Goal: Entertainment & Leisure: Browse casually

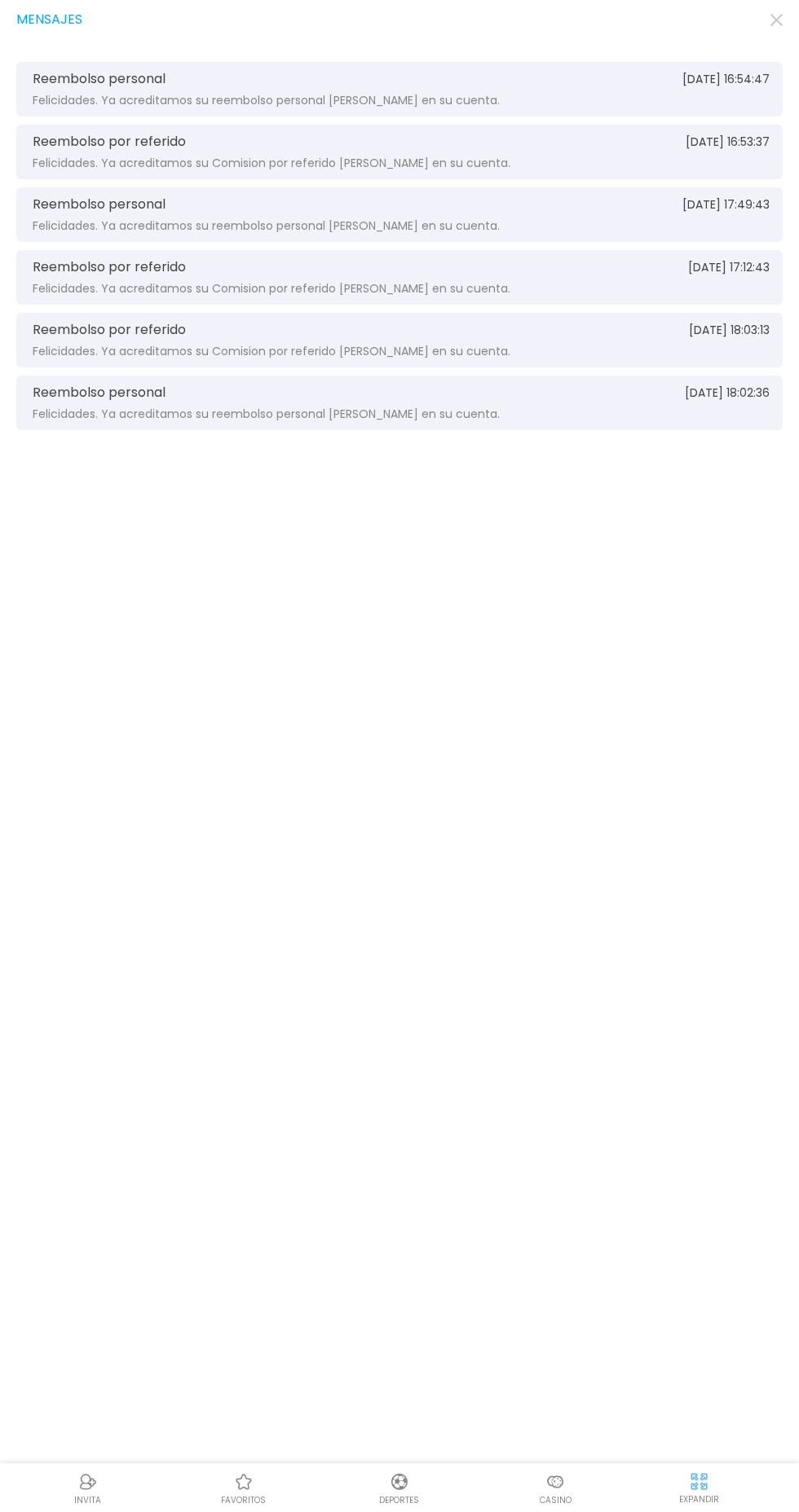
click at [776, 20] on use "button" at bounding box center [776, 20] width 12 height 12
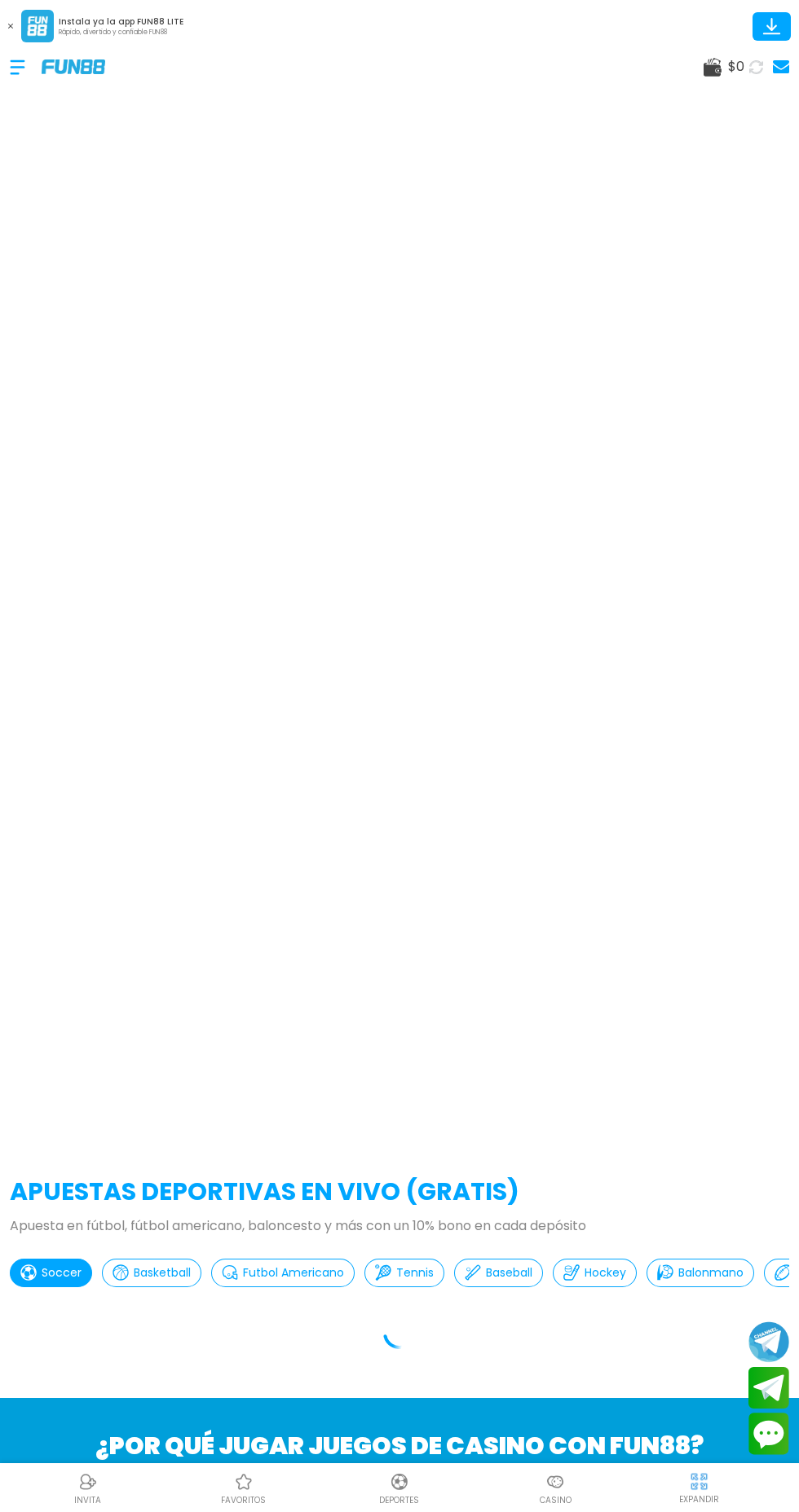
click at [550, 1505] on p "Casino" at bounding box center [555, 1500] width 32 height 12
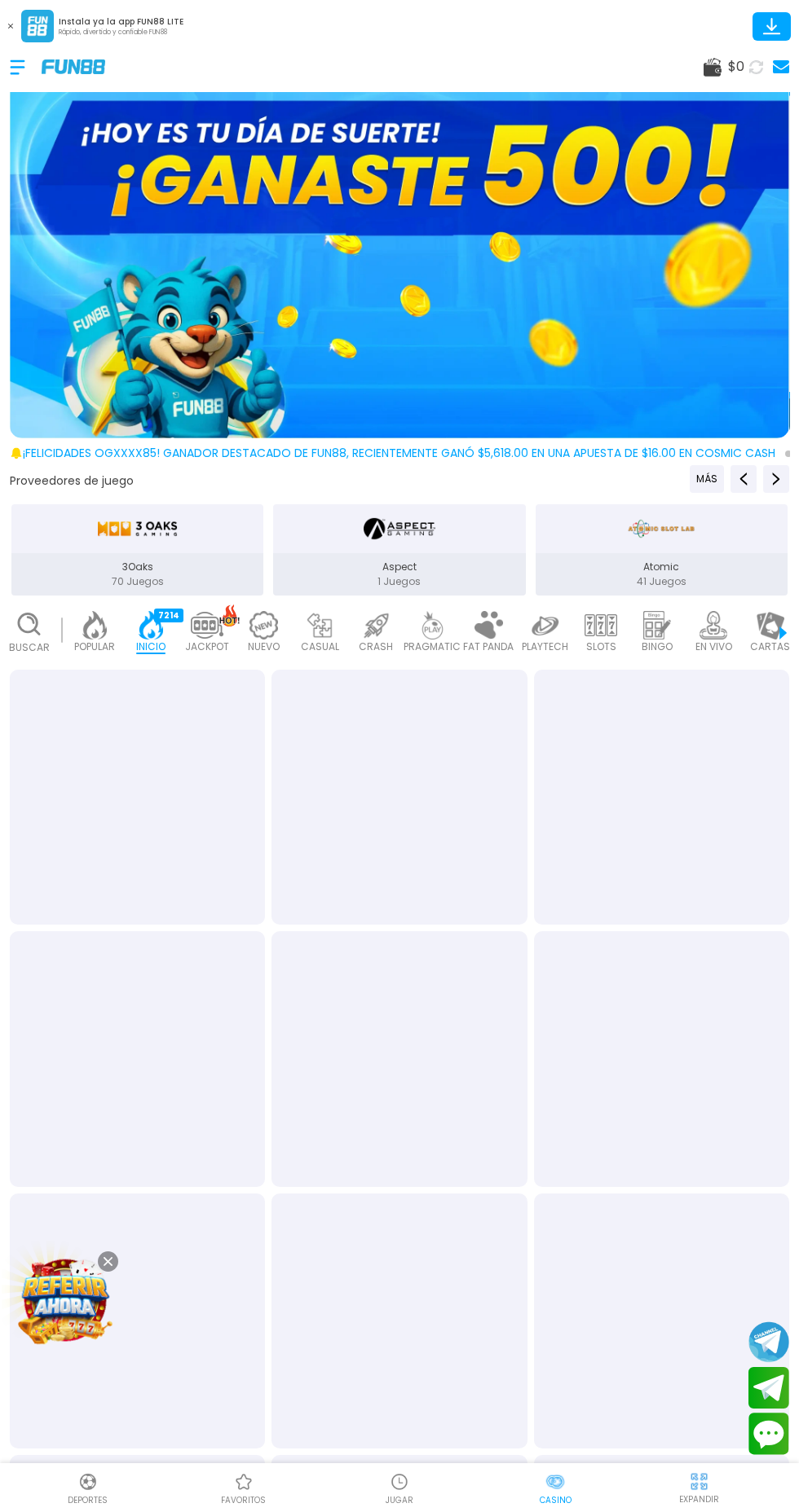
click at [731, 66] on span "$ 0" at bounding box center [737, 66] width 17 height 20
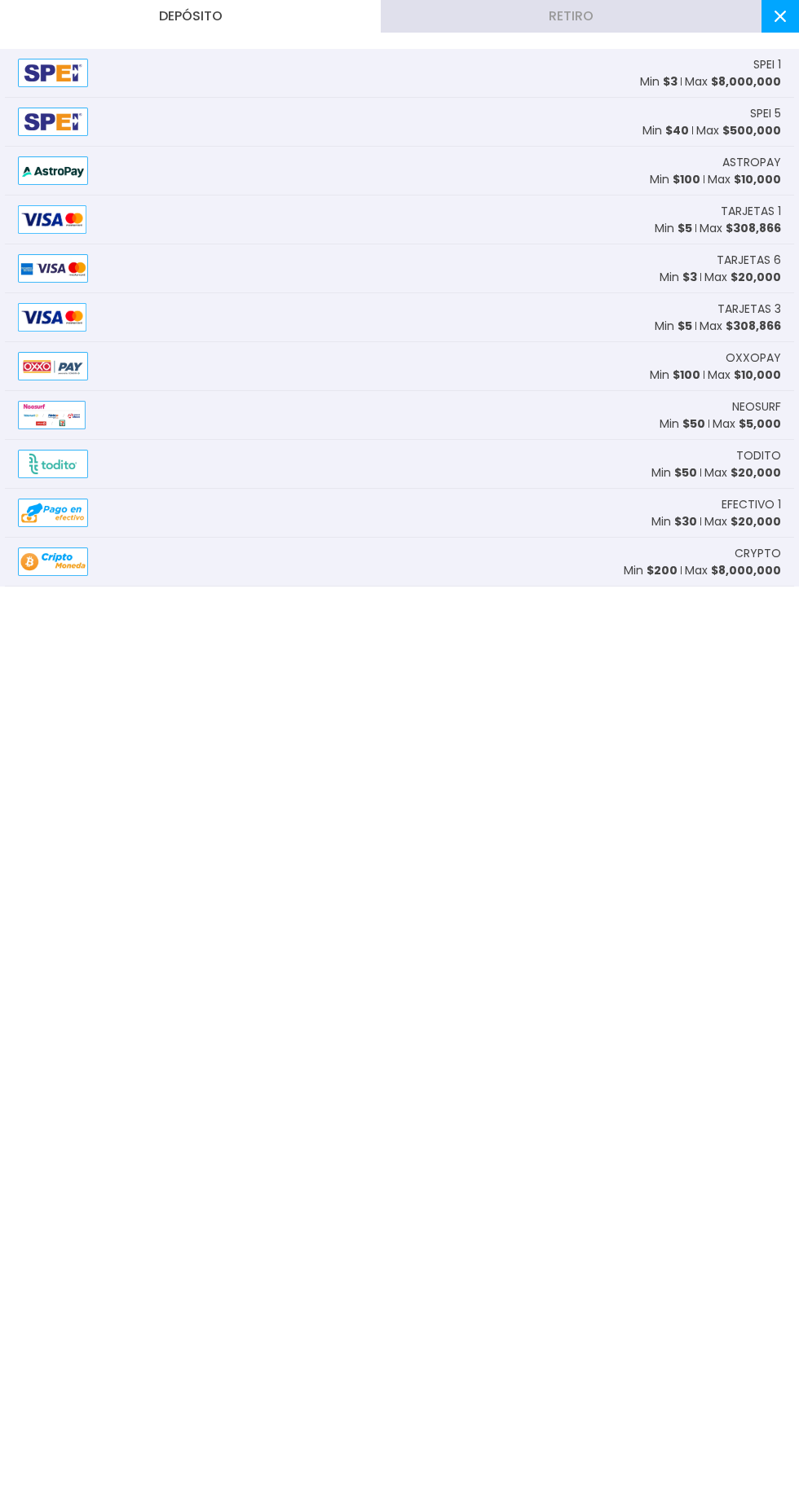
scroll to position [0, 41]
click at [94, 86] on div at bounding box center [59, 73] width 82 height 29
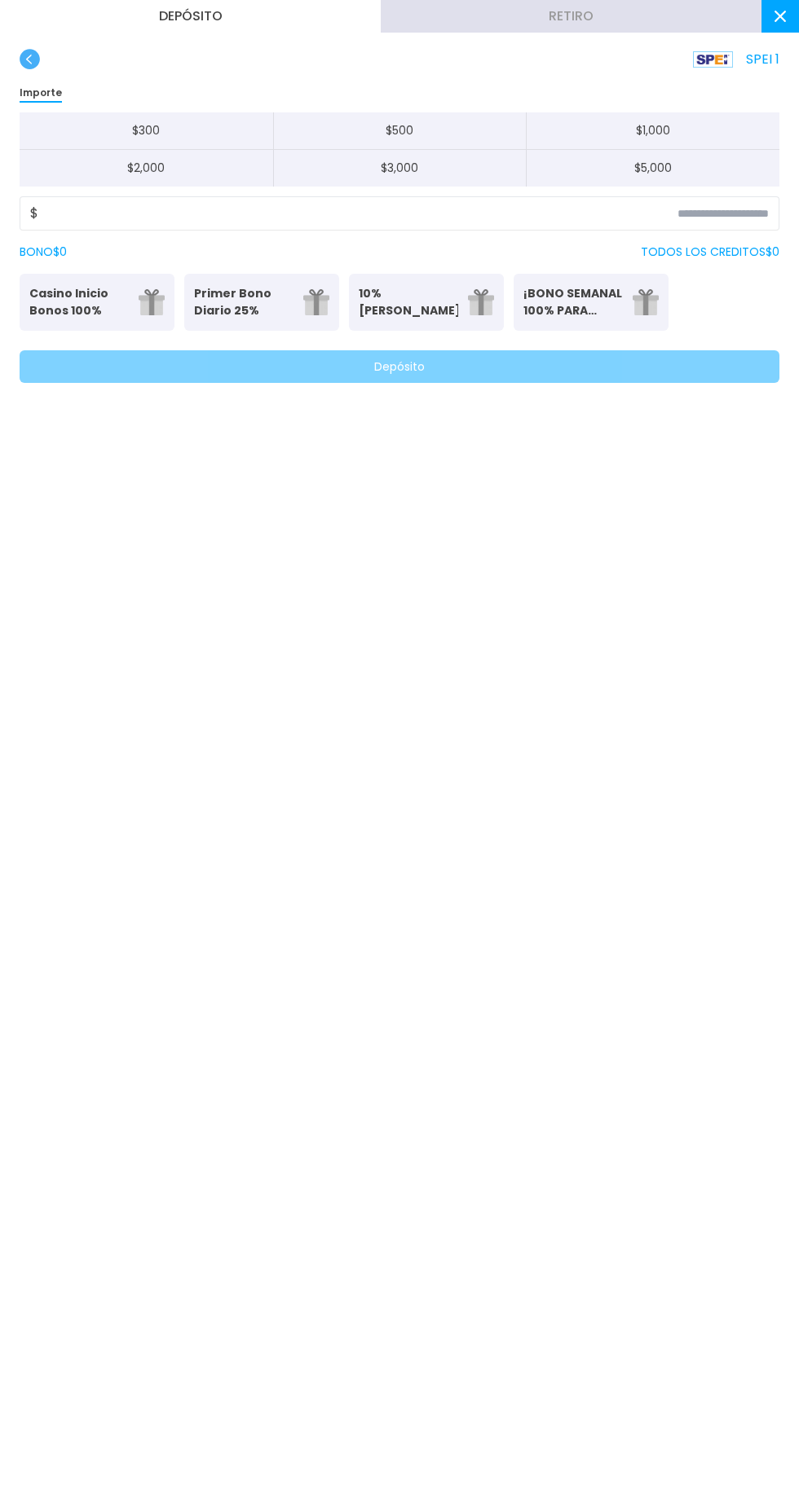
click at [146, 228] on div "$" at bounding box center [400, 213] width 760 height 34
click at [166, 212] on input at bounding box center [403, 213] width 730 height 20
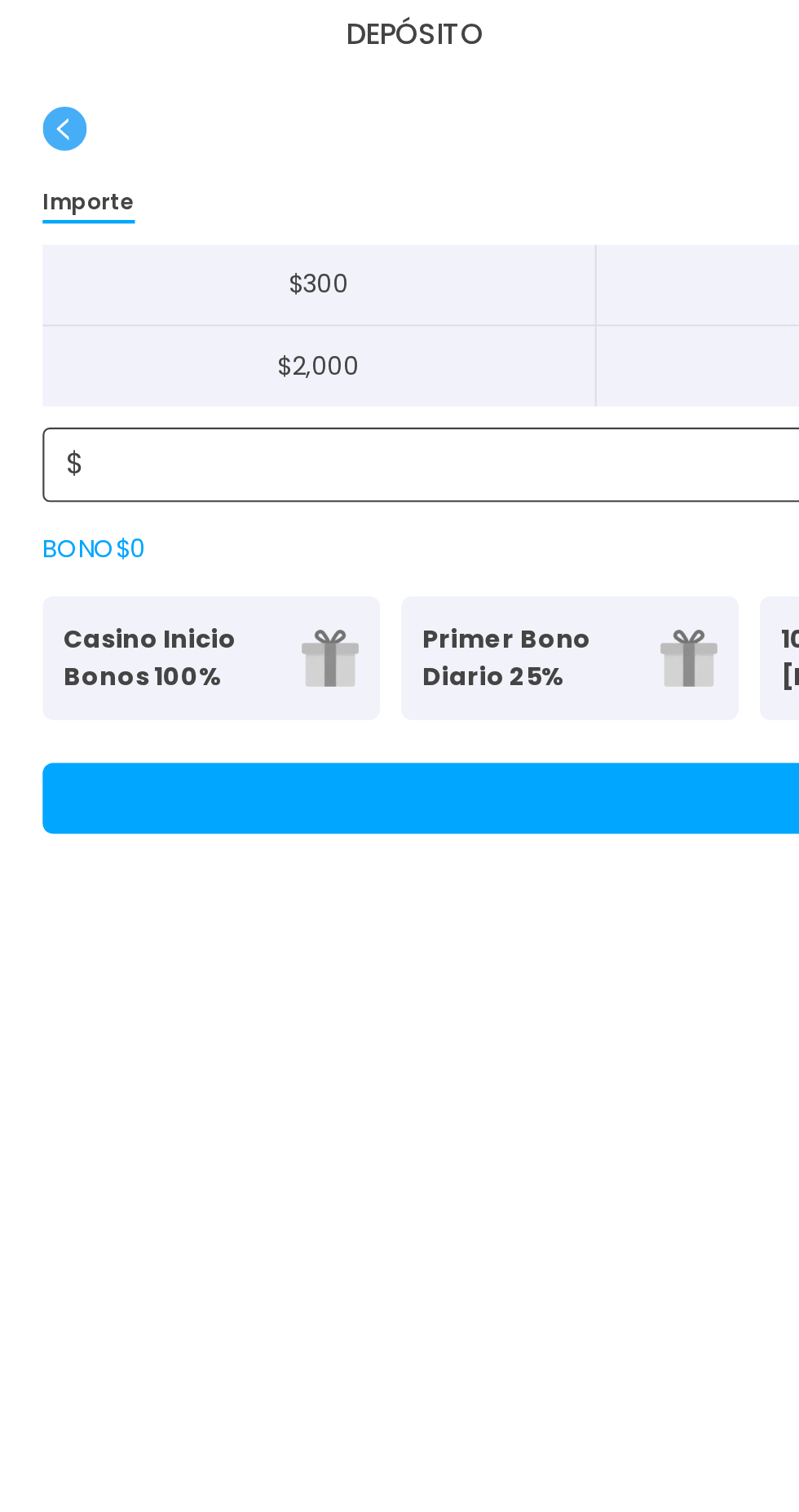
type input "***"
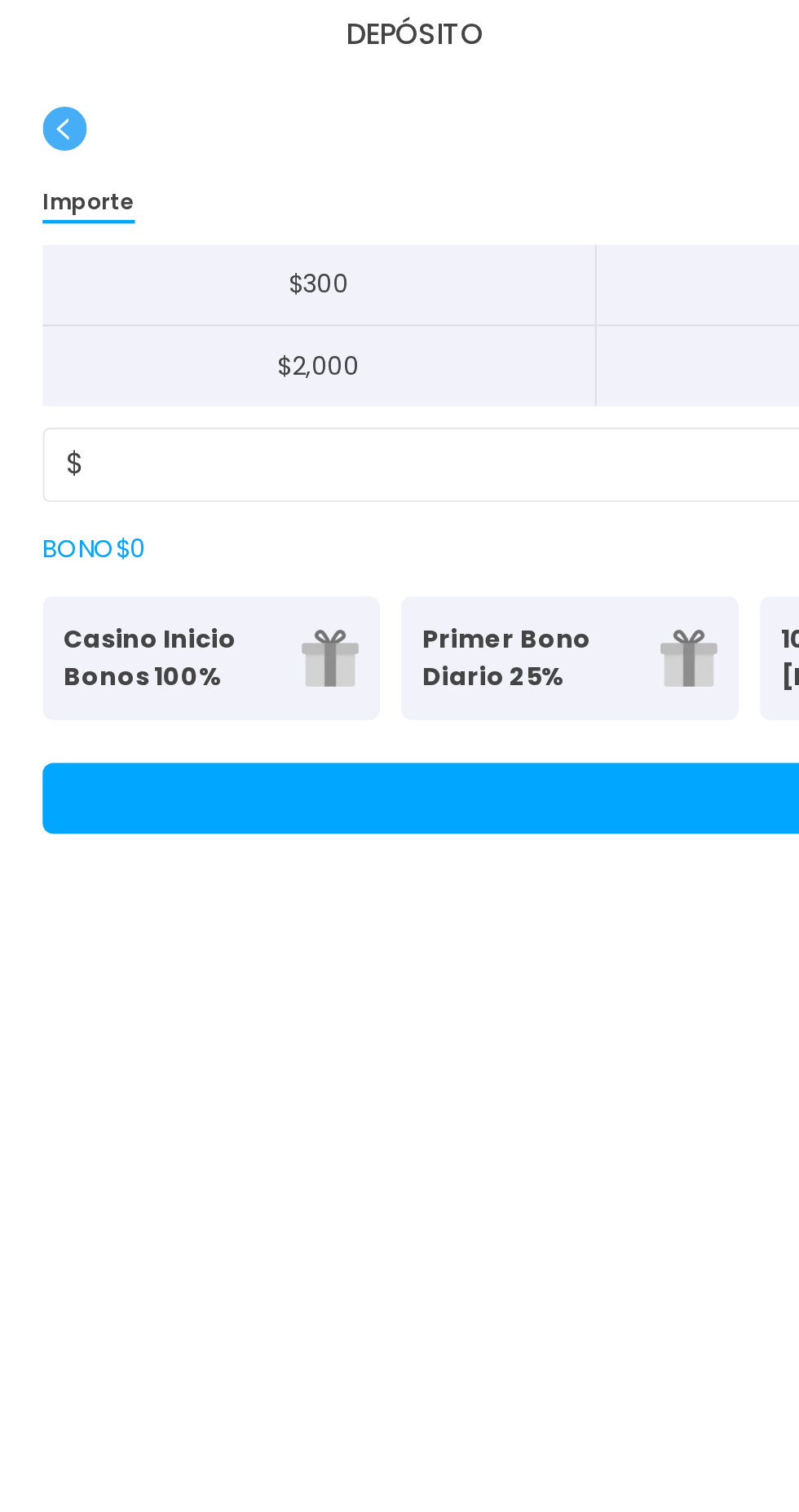
click at [80, 363] on button "Depósito" at bounding box center [400, 366] width 760 height 33
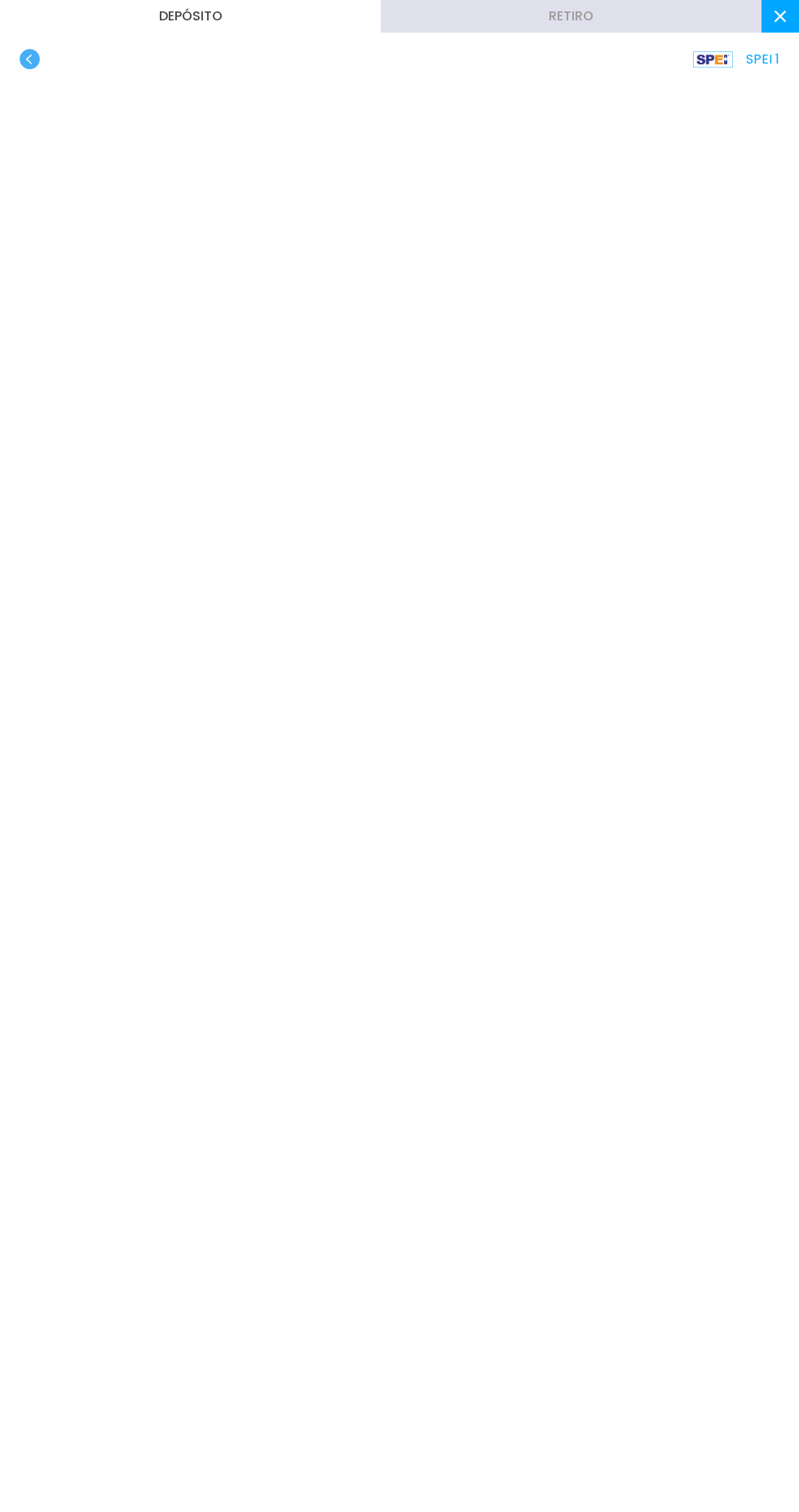
scroll to position [61, 0]
click at [24, 56] on use "button" at bounding box center [30, 60] width 20 height 20
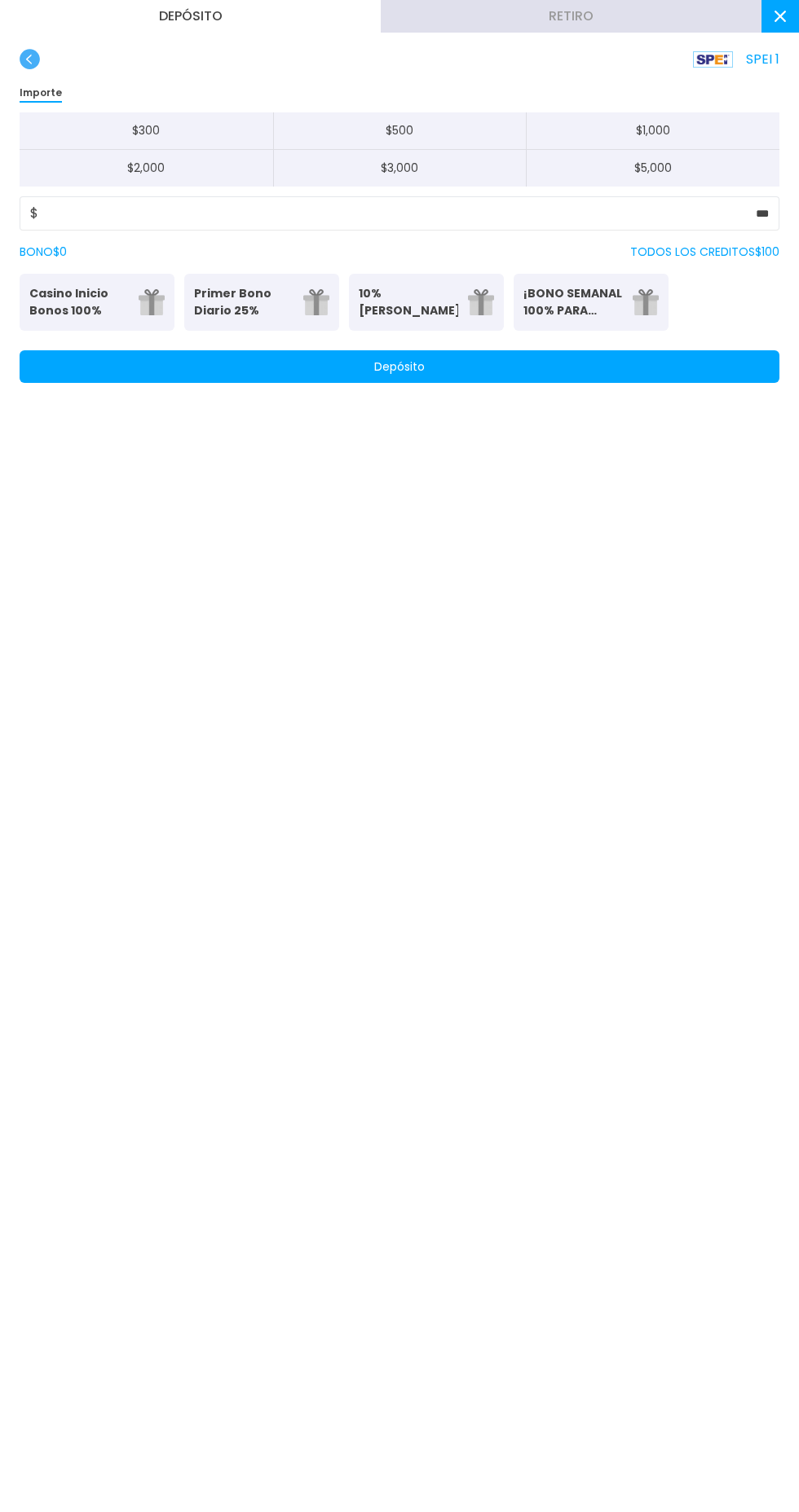
click at [761, 14] on button "Retiro" at bounding box center [571, 16] width 381 height 33
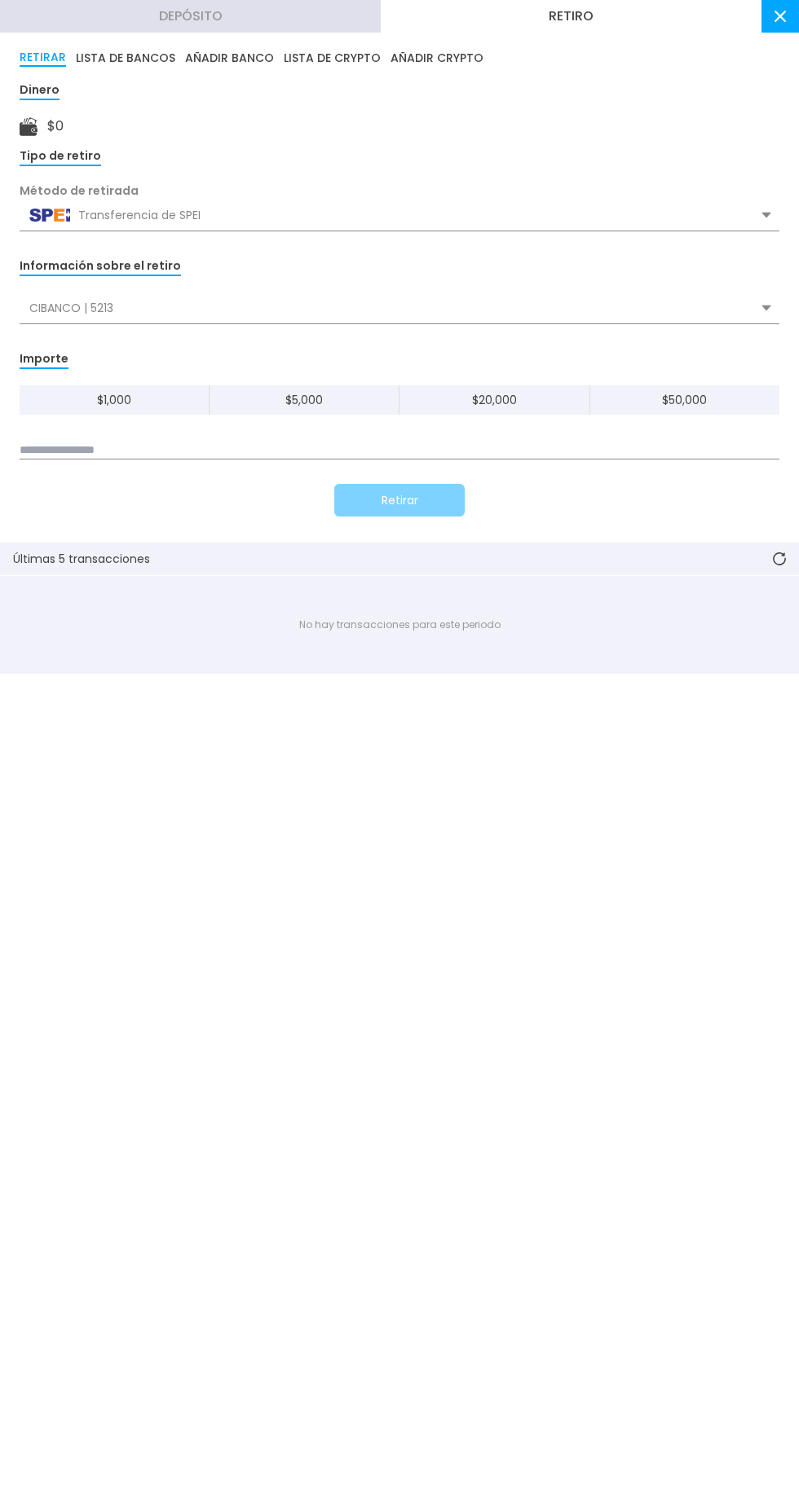
click at [780, 17] on use at bounding box center [779, 16] width 11 height 11
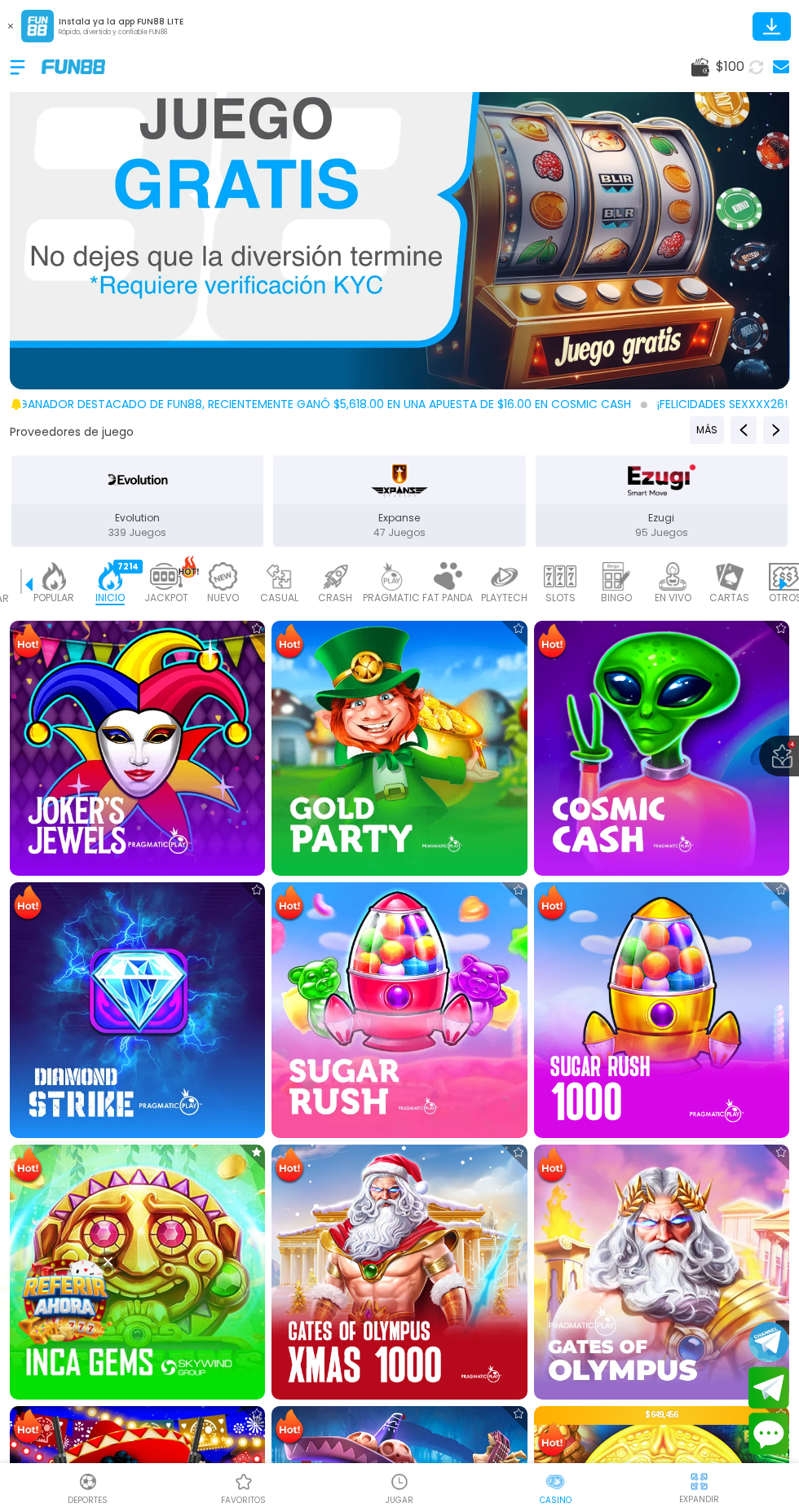
click at [164, 1205] on img at bounding box center [138, 1273] width 255 height 255
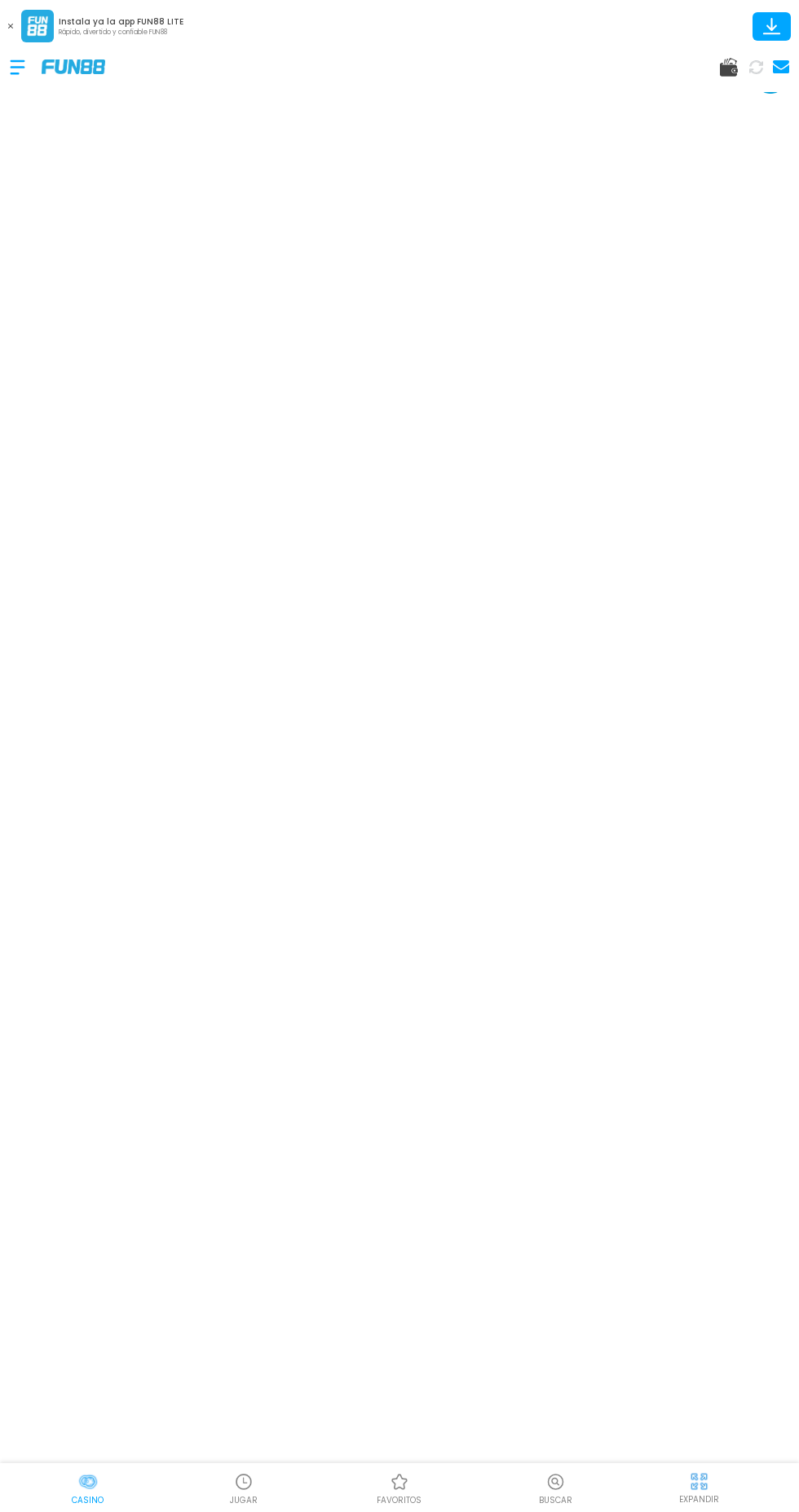
click at [702, 1505] on p "EXPANDIR" at bounding box center [698, 1499] width 40 height 12
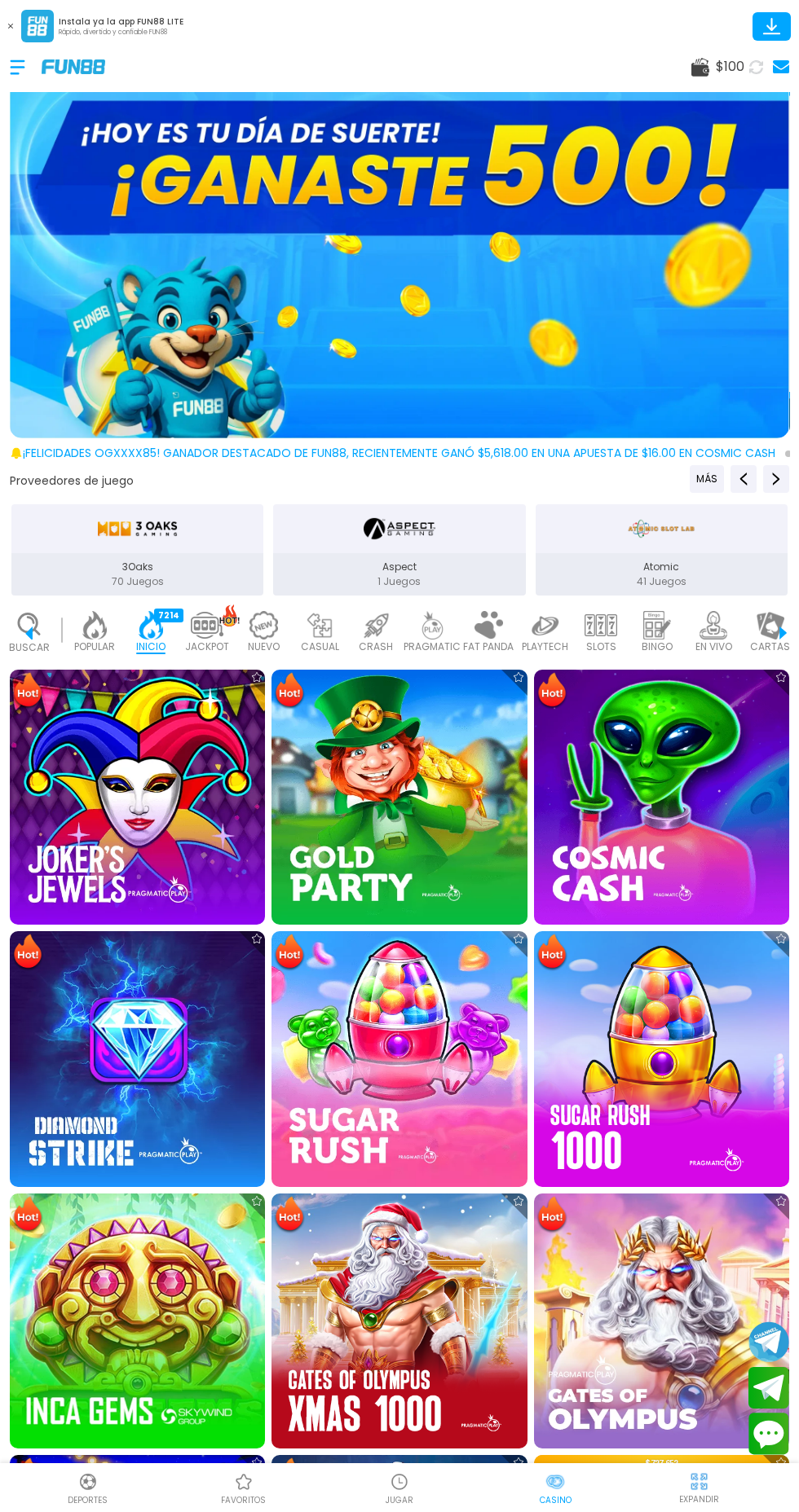
scroll to position [0, 41]
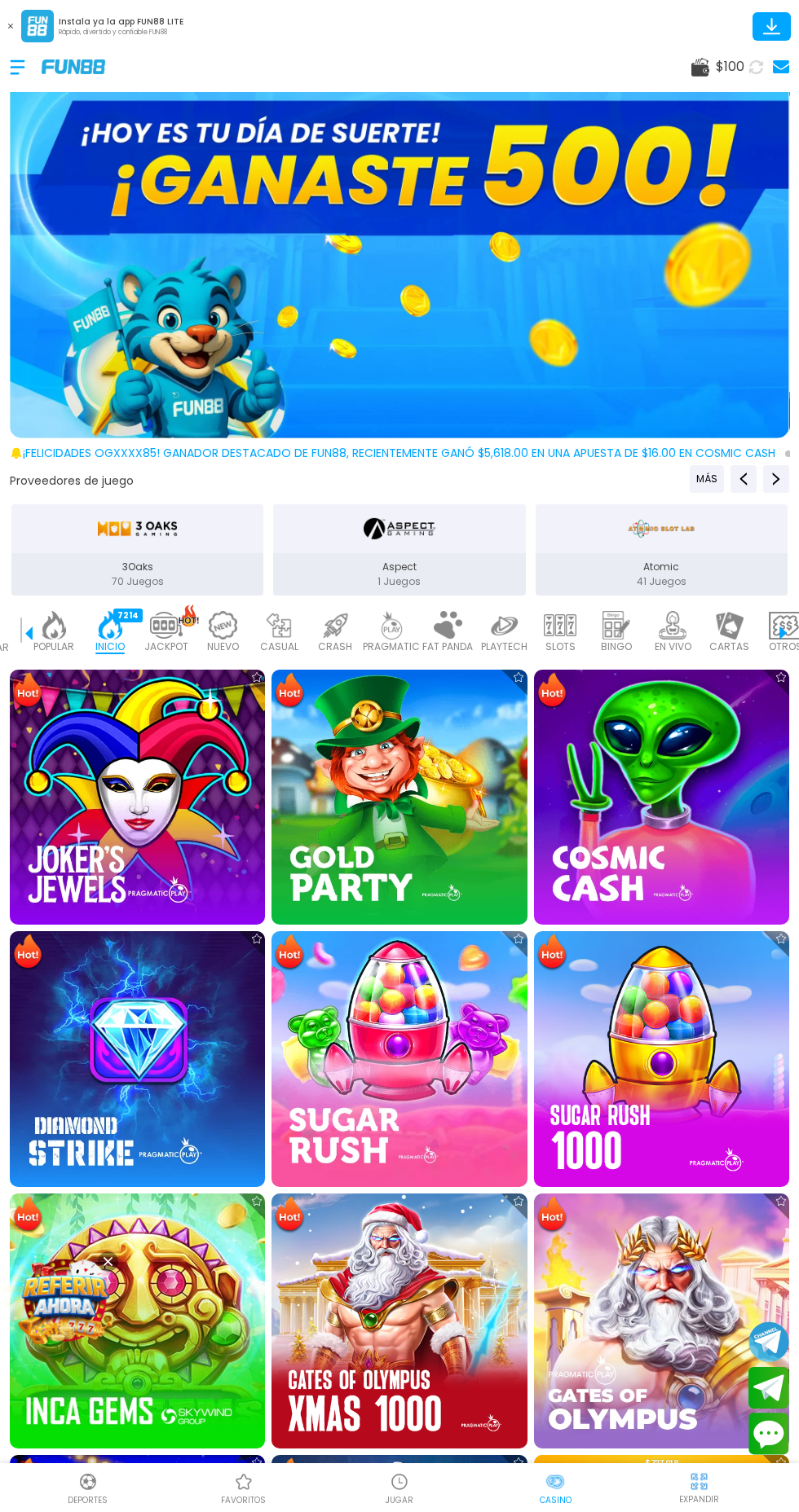
click at [133, 756] on img at bounding box center [138, 797] width 255 height 255
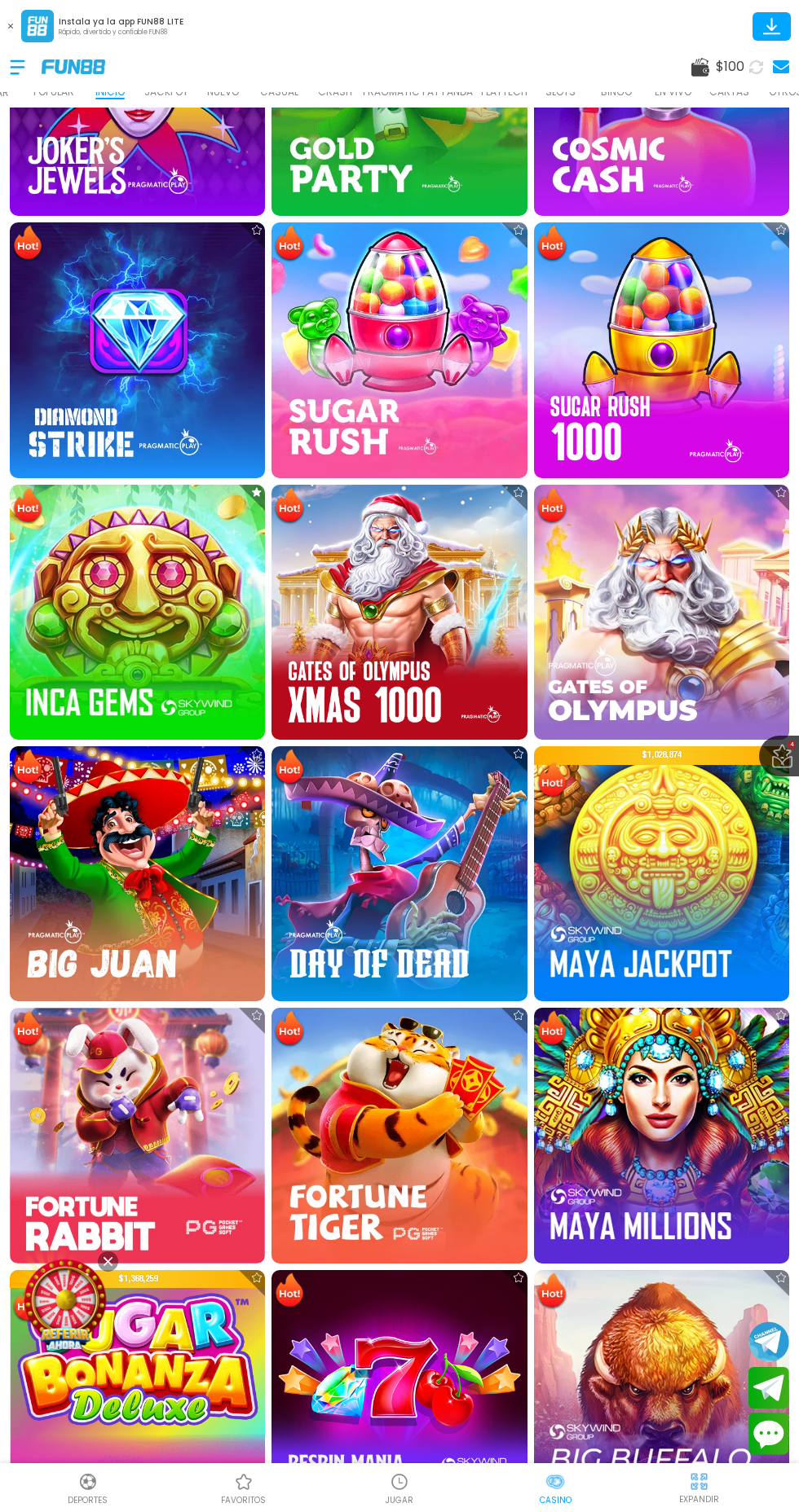
scroll to position [707, 0]
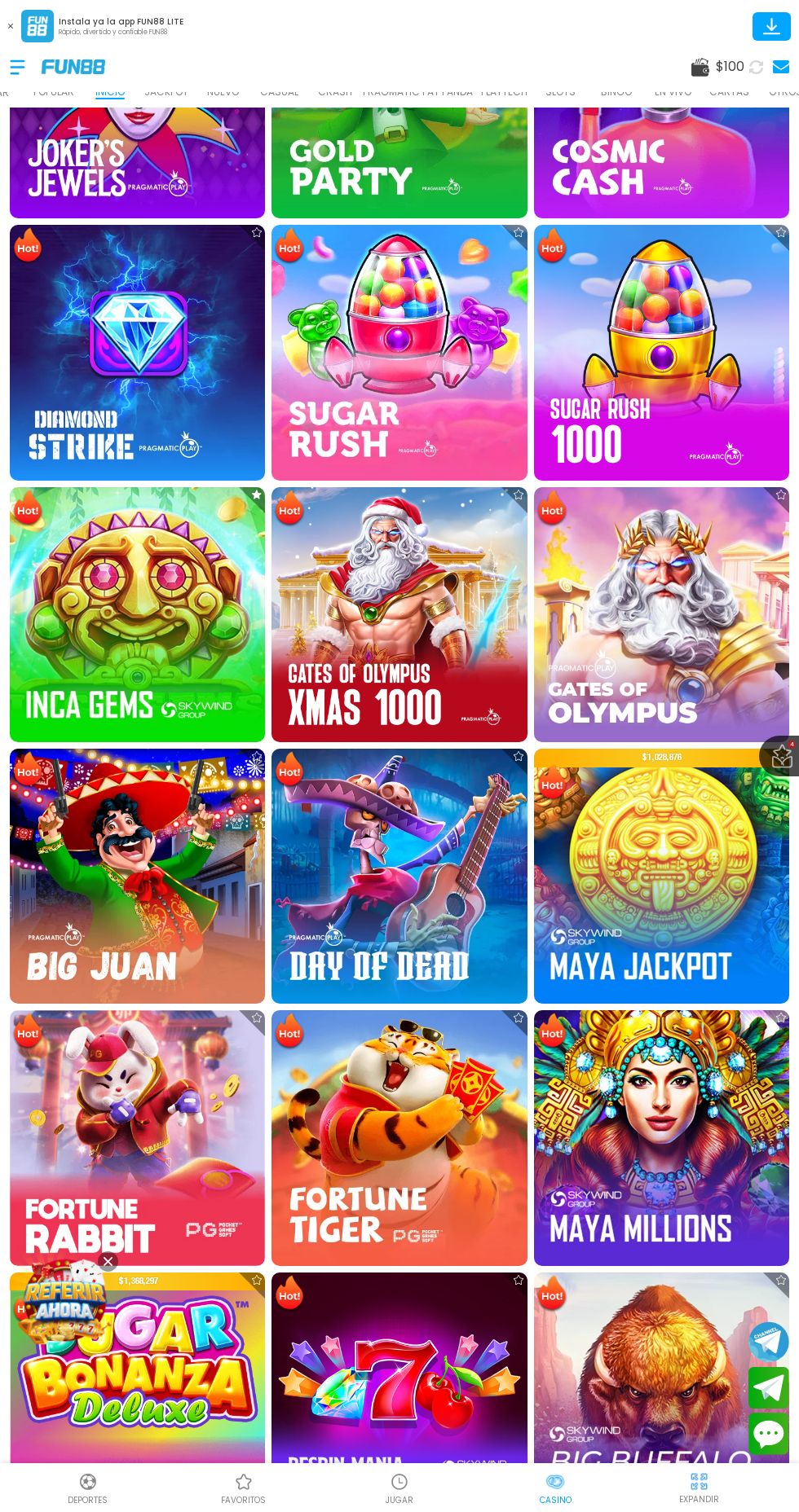
click at [140, 637] on img at bounding box center [138, 614] width 255 height 255
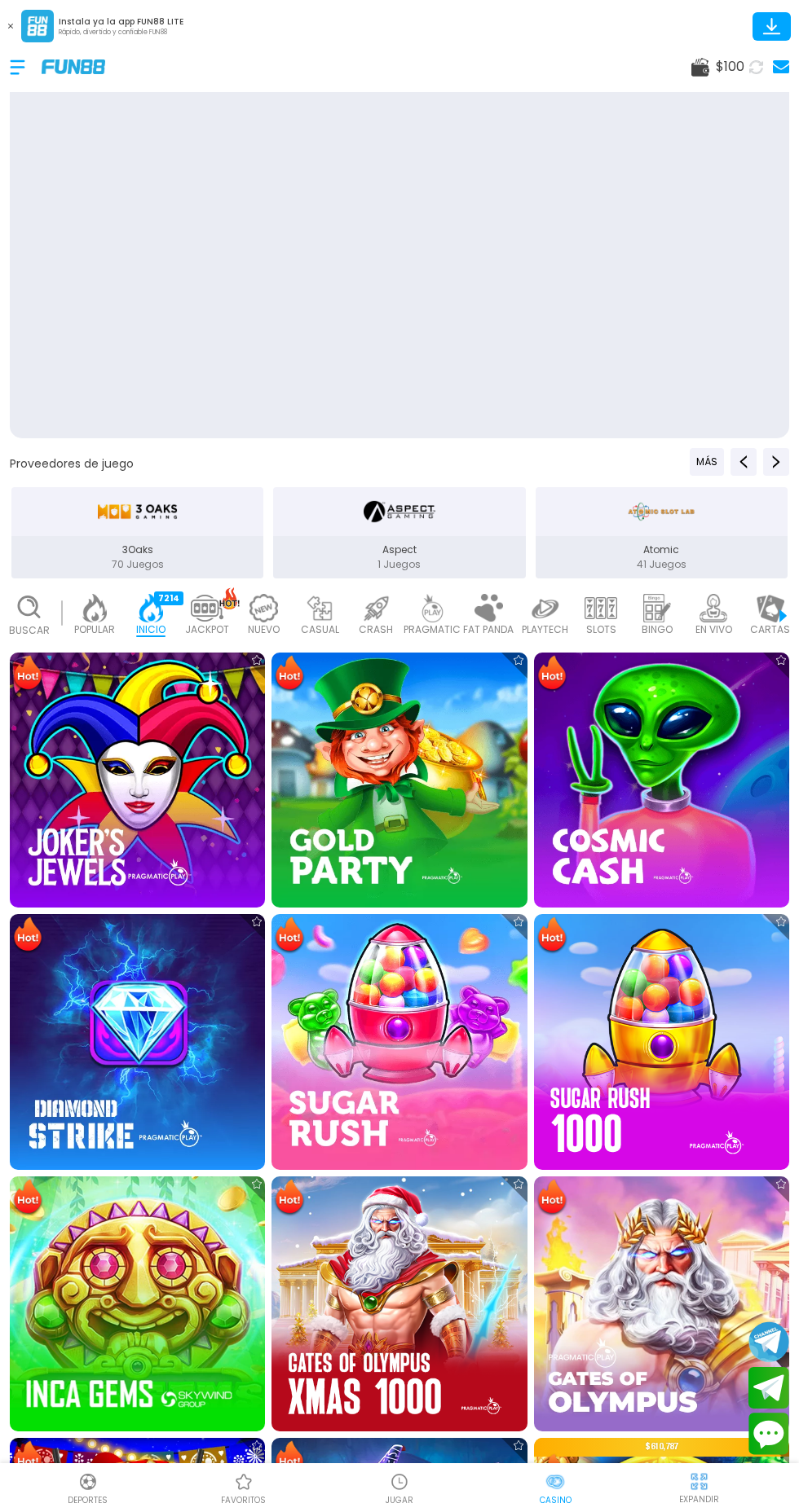
scroll to position [0, 41]
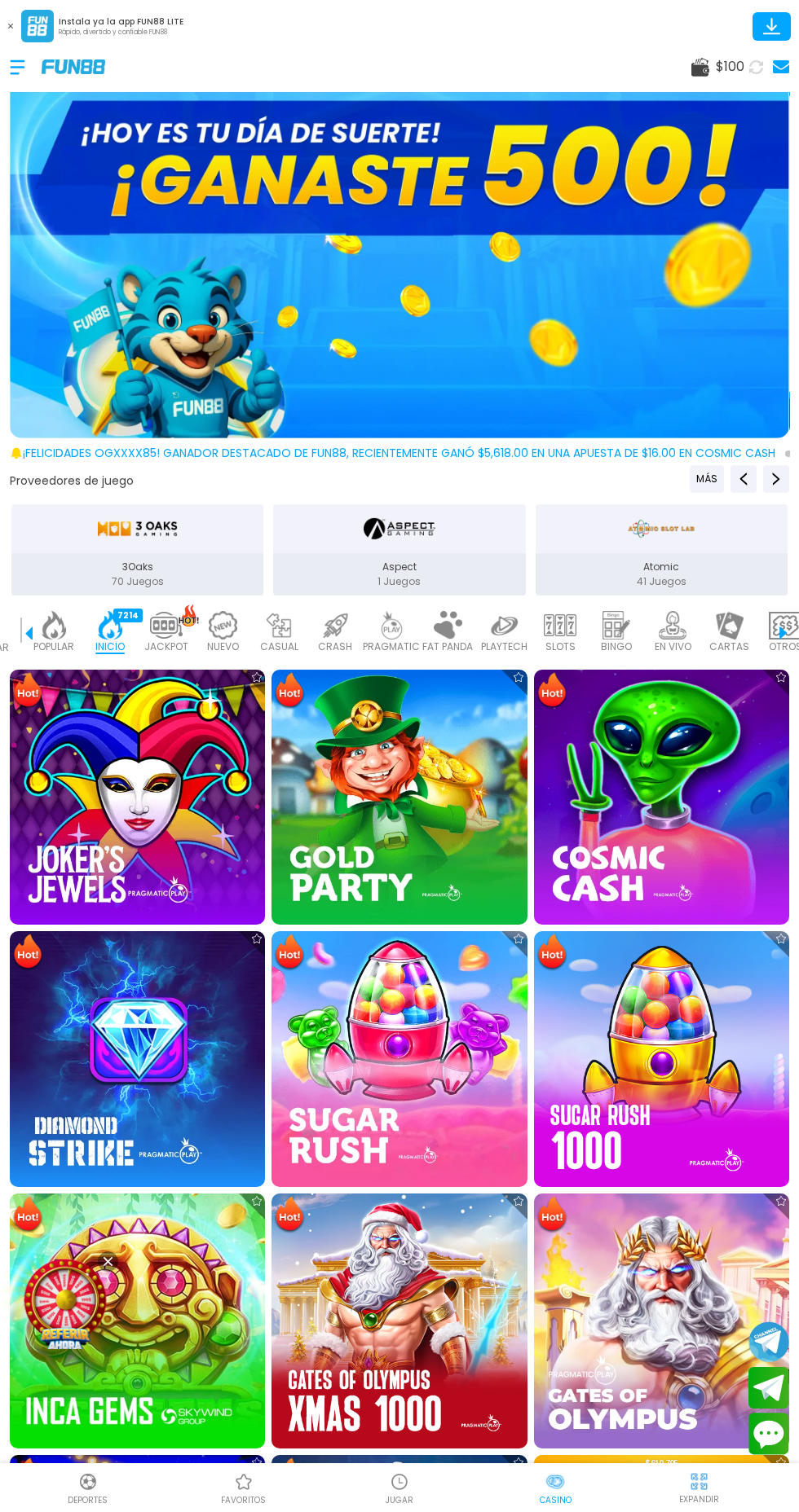
click at [138, 797] on img at bounding box center [138, 797] width 255 height 255
